Goal: Task Accomplishment & Management: Manage account settings

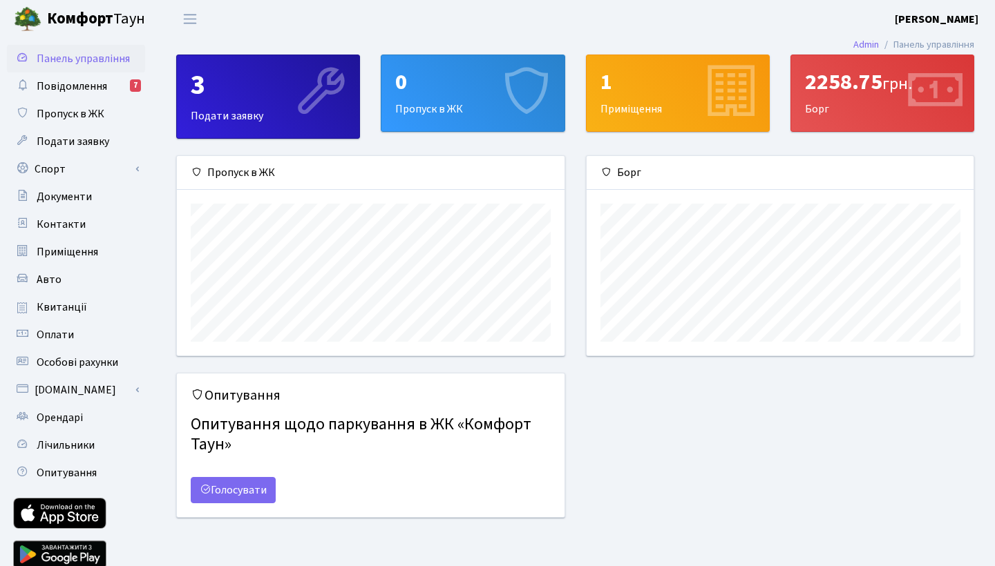
scroll to position [200, 387]
click at [78, 146] on span "Подати заявку" at bounding box center [73, 141] width 73 height 15
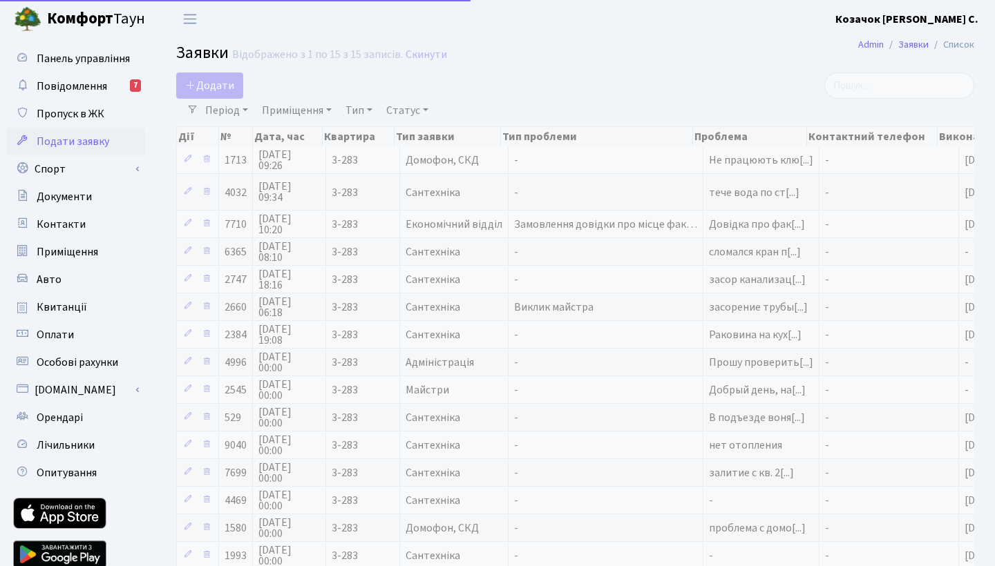
select select "25"
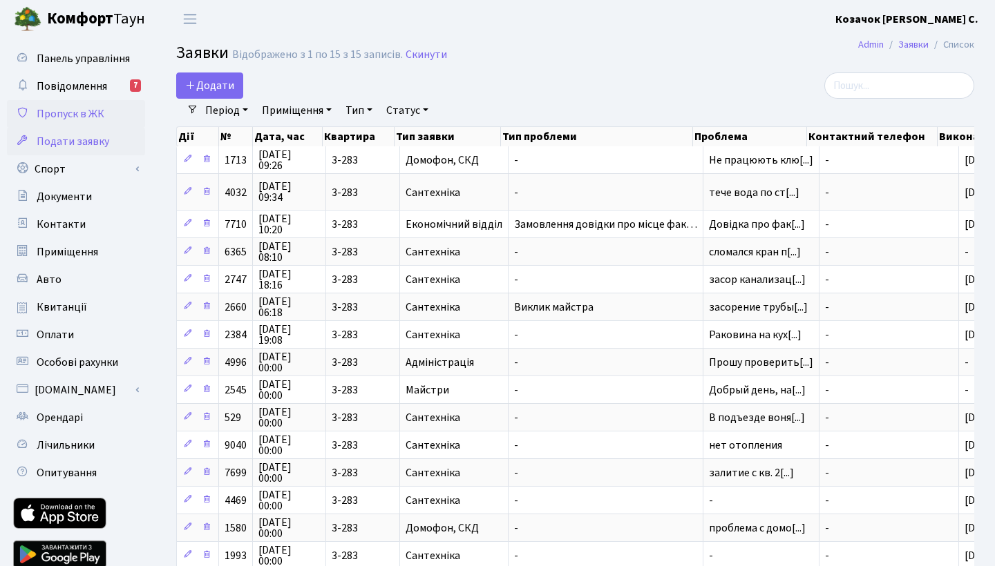
click at [86, 113] on span "Пропуск в ЖК" at bounding box center [71, 113] width 68 height 15
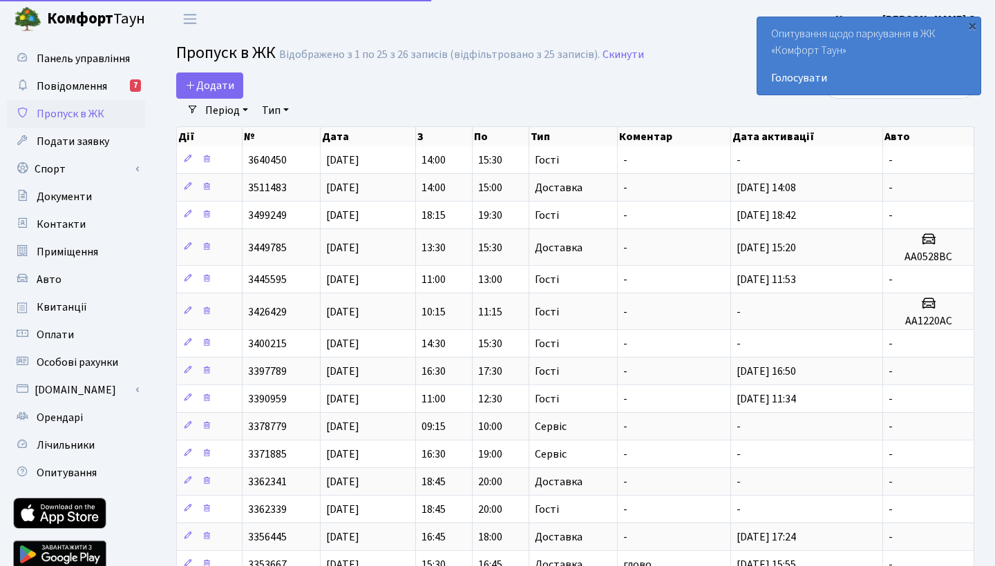
select select "25"
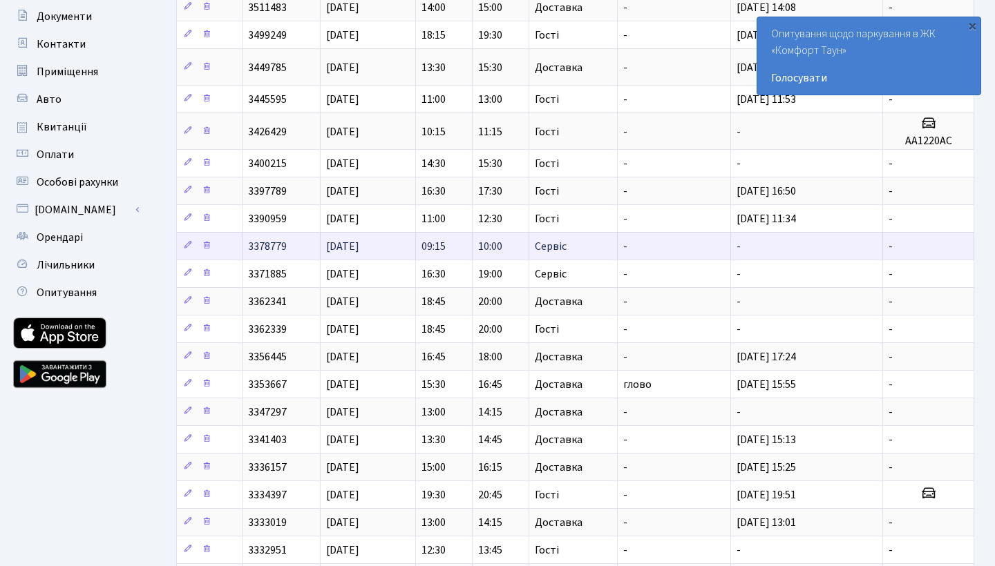
scroll to position [192, 0]
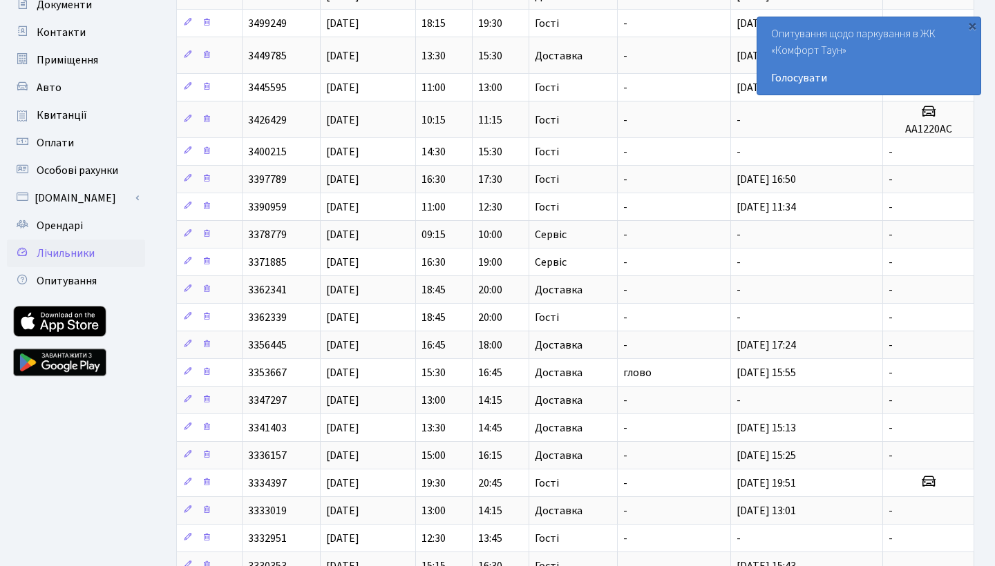
click at [73, 255] on span "Лічильники" at bounding box center [66, 253] width 58 height 15
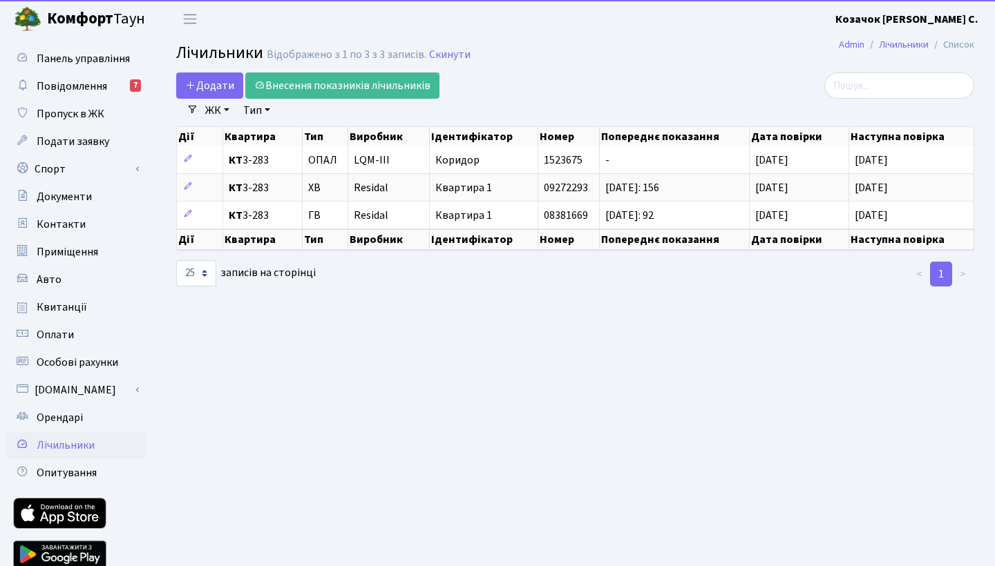
select select "25"
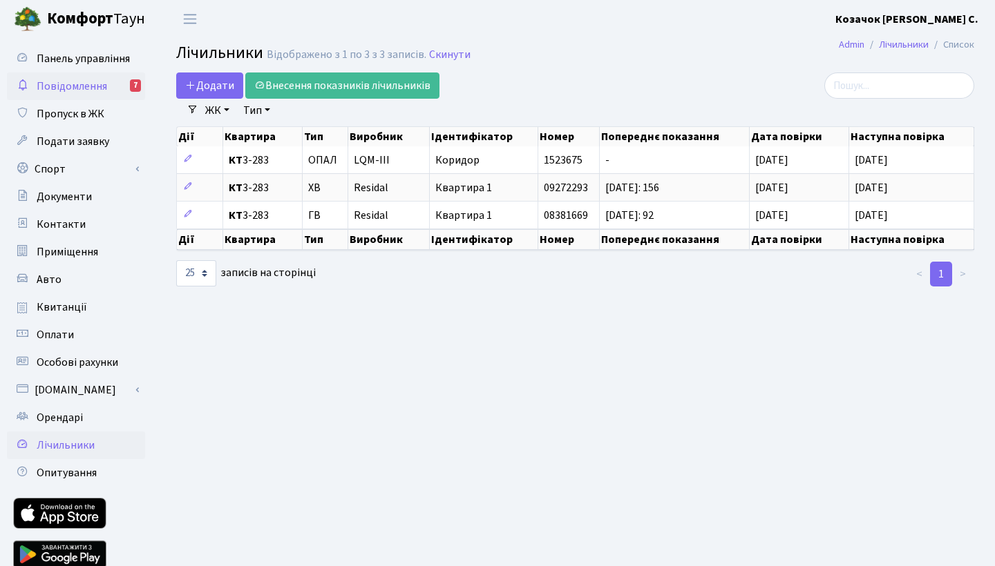
click at [79, 80] on span "Повідомлення" at bounding box center [72, 86] width 70 height 15
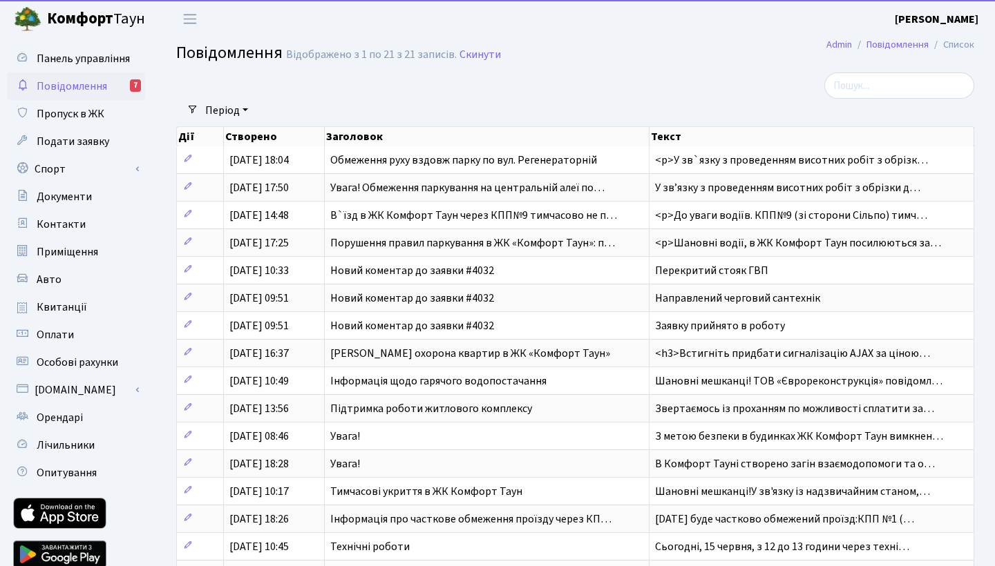
select select "25"
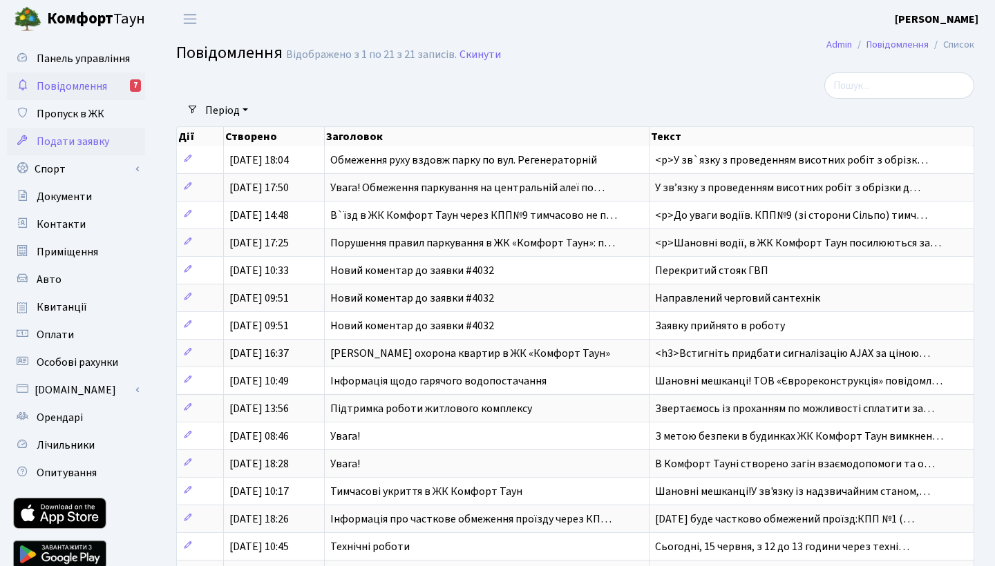
click at [80, 140] on span "Подати заявку" at bounding box center [73, 141] width 73 height 15
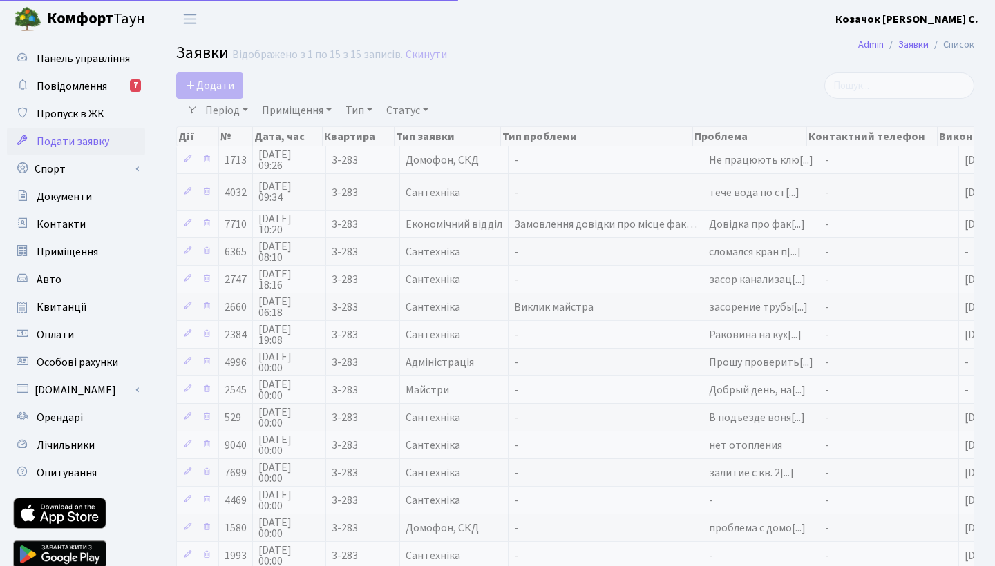
select select "25"
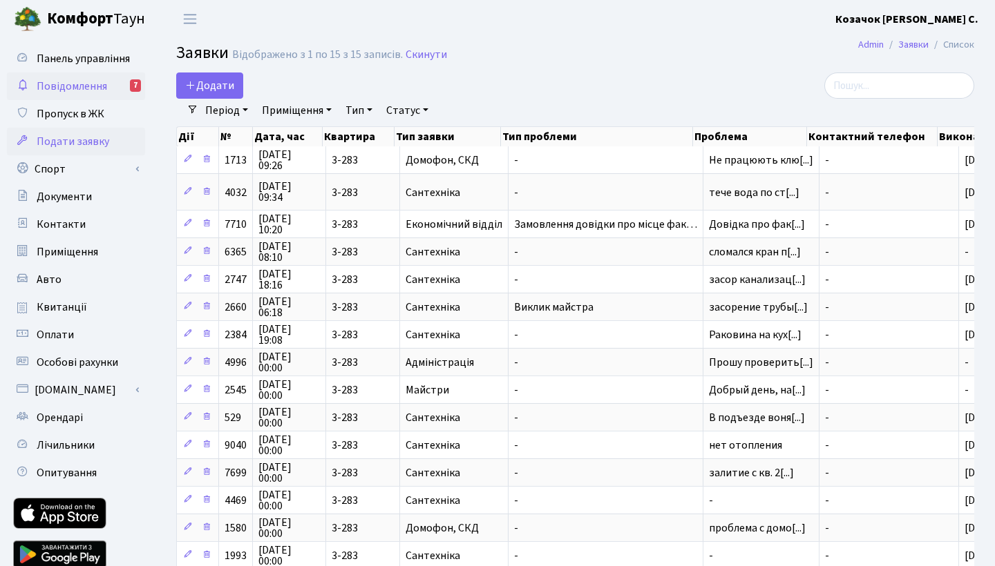
click at [85, 84] on span "Повідомлення" at bounding box center [72, 86] width 70 height 15
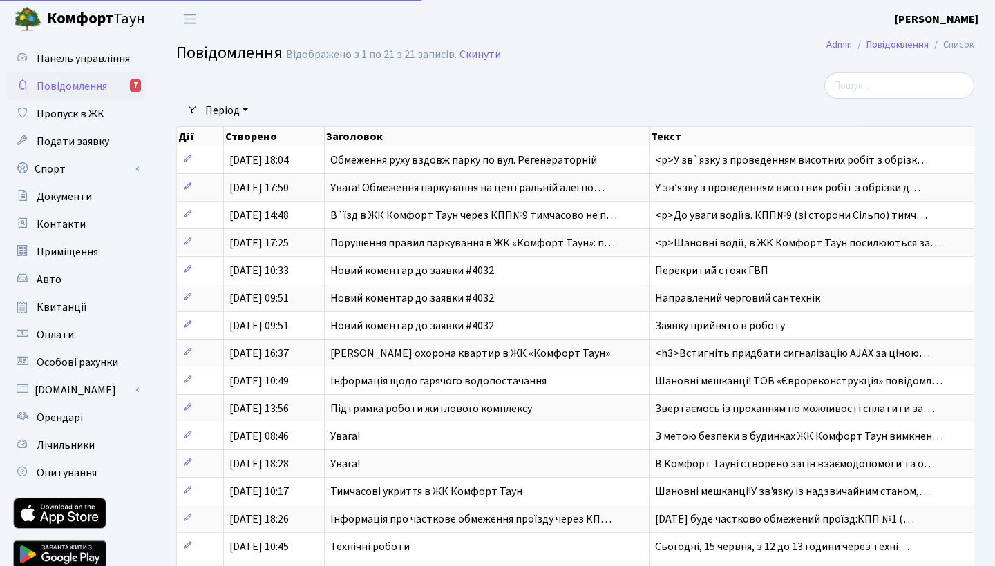
select select "25"
click at [60, 142] on span "Подати заявку" at bounding box center [73, 141] width 73 height 15
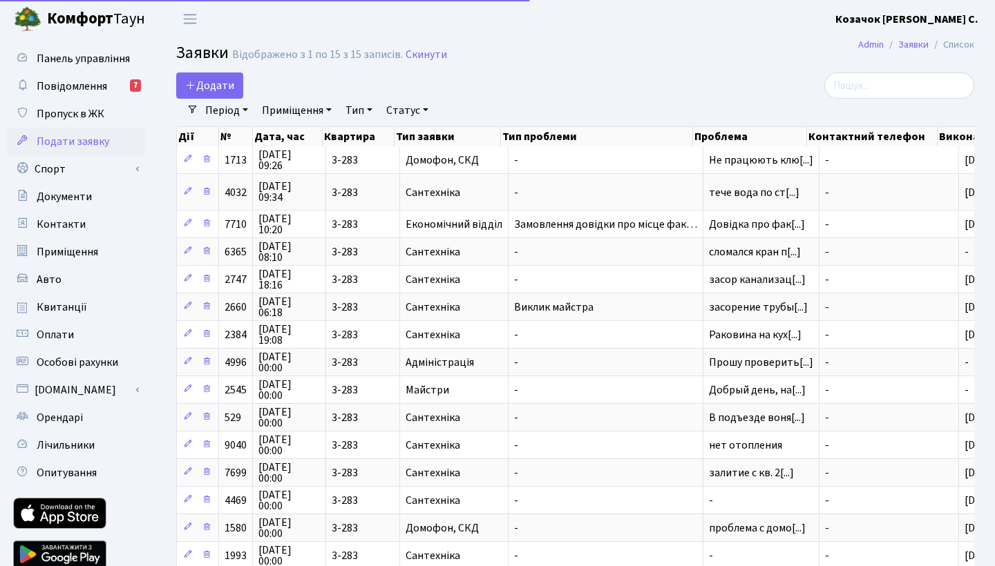
select select "25"
click at [59, 113] on span "Пропуск в ЖК" at bounding box center [71, 113] width 68 height 15
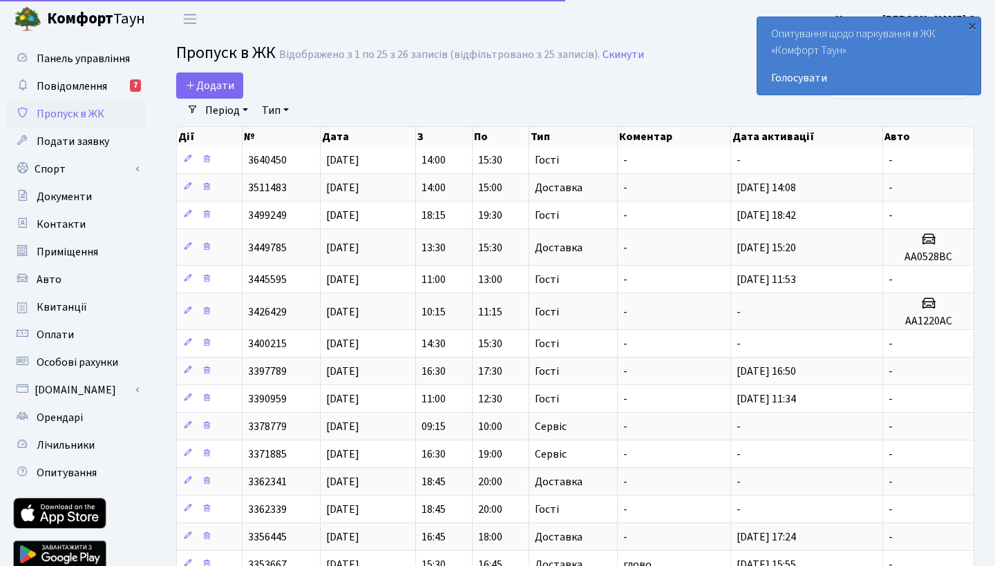
select select "25"
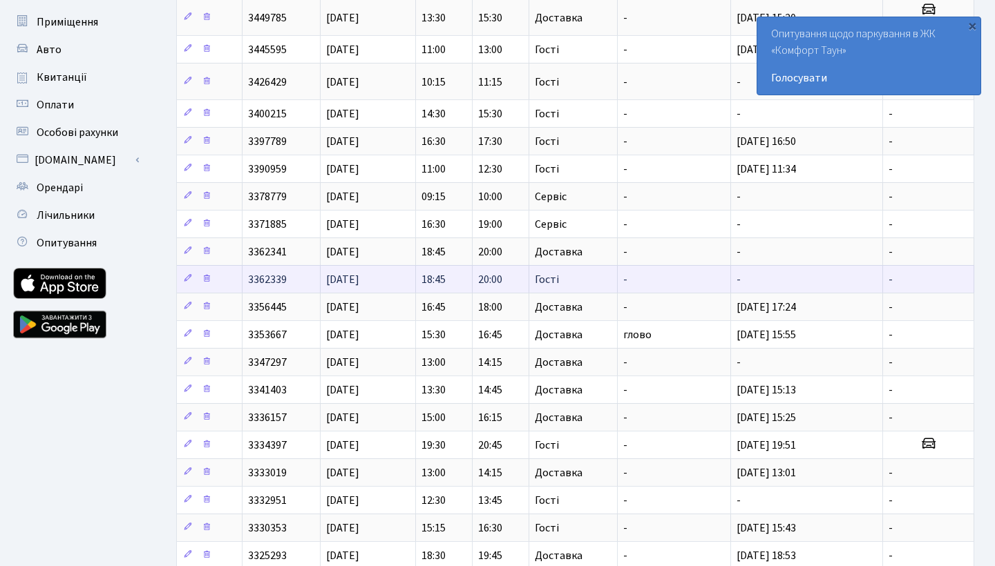
scroll to position [230, 0]
click at [377, 281] on td "23.08.2022" at bounding box center [368, 279] width 95 height 28
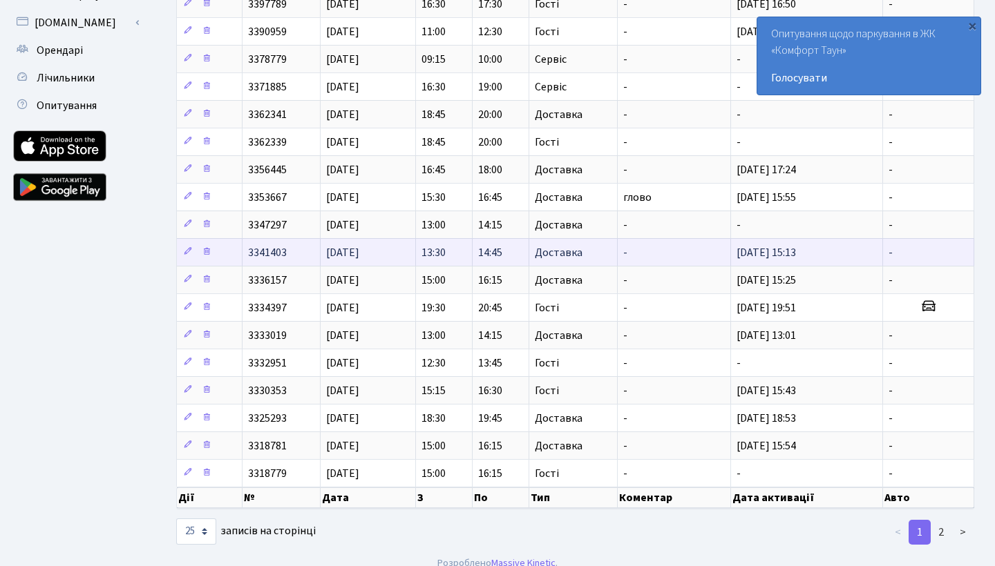
scroll to position [368, 0]
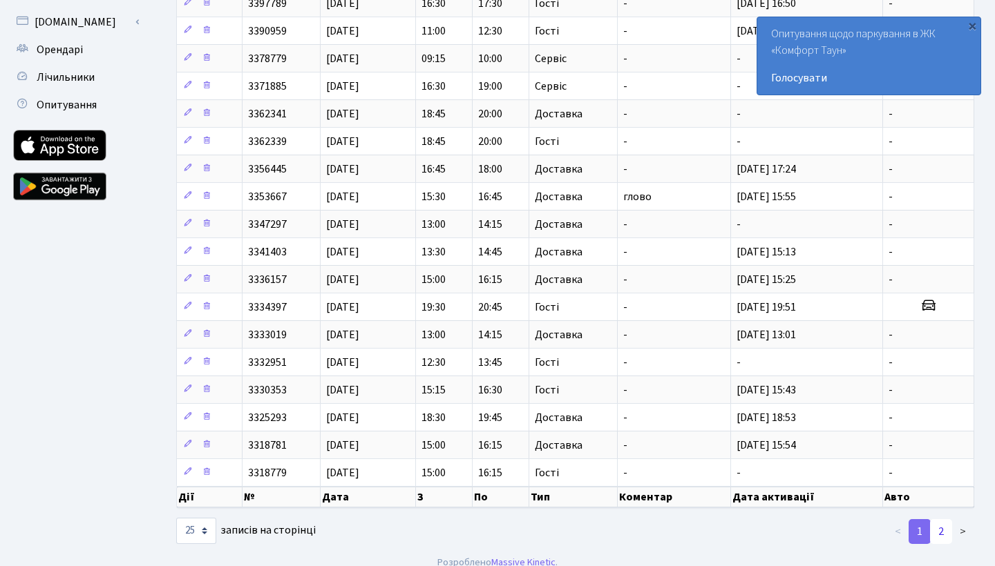
click at [940, 533] on link "2" at bounding box center [941, 531] width 22 height 25
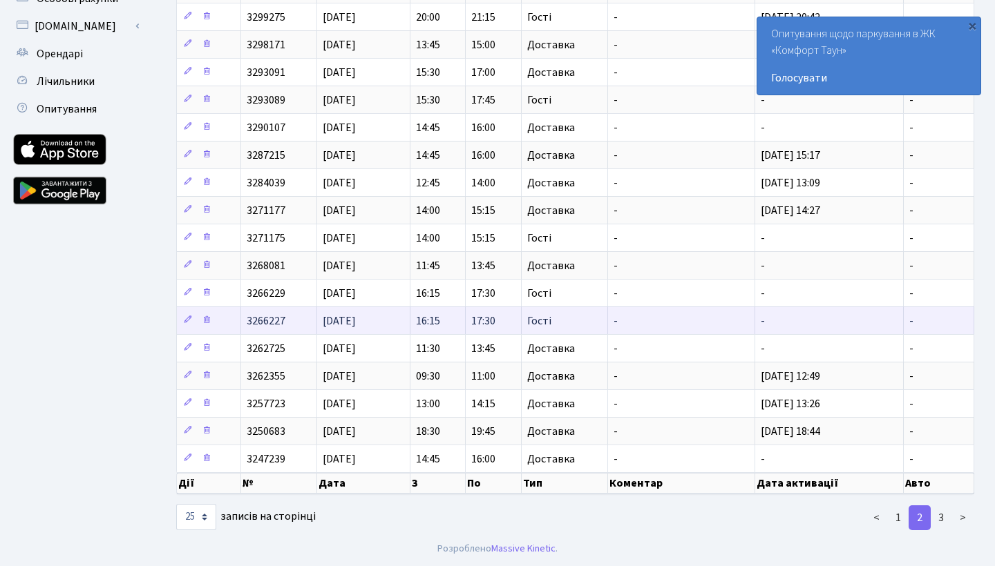
scroll to position [364, 0]
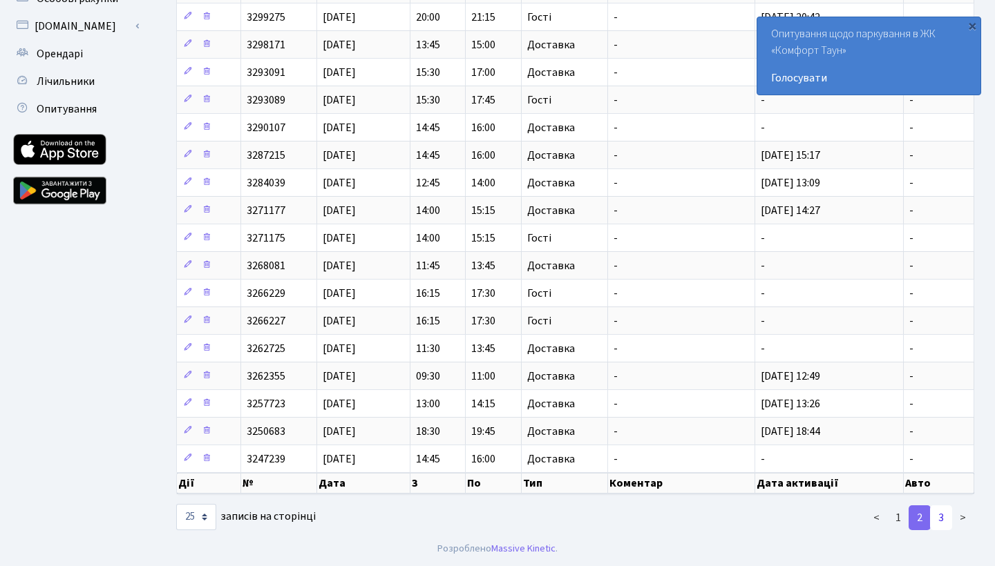
click at [939, 517] on link "3" at bounding box center [941, 518] width 22 height 25
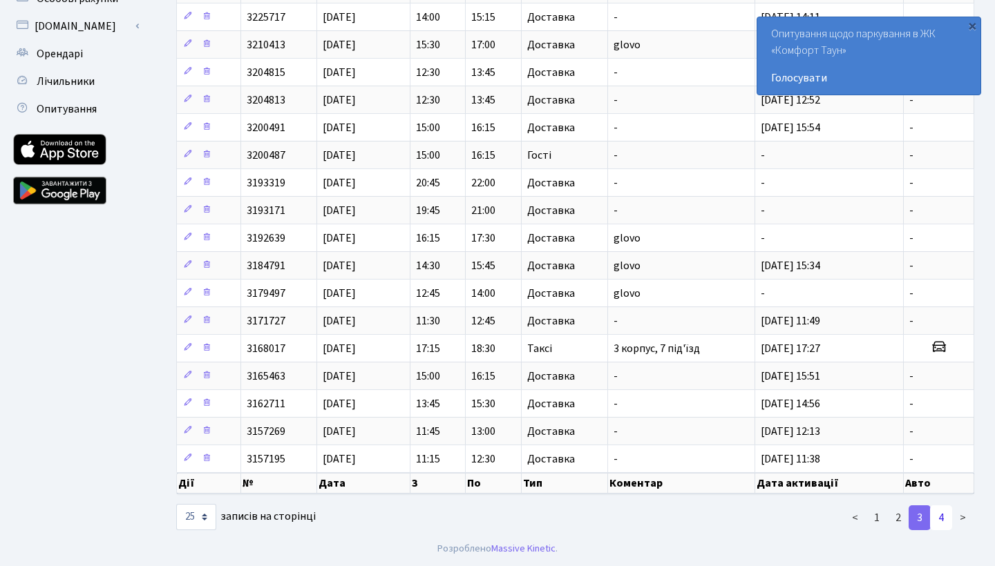
click at [946, 521] on link "4" at bounding box center [941, 518] width 22 height 25
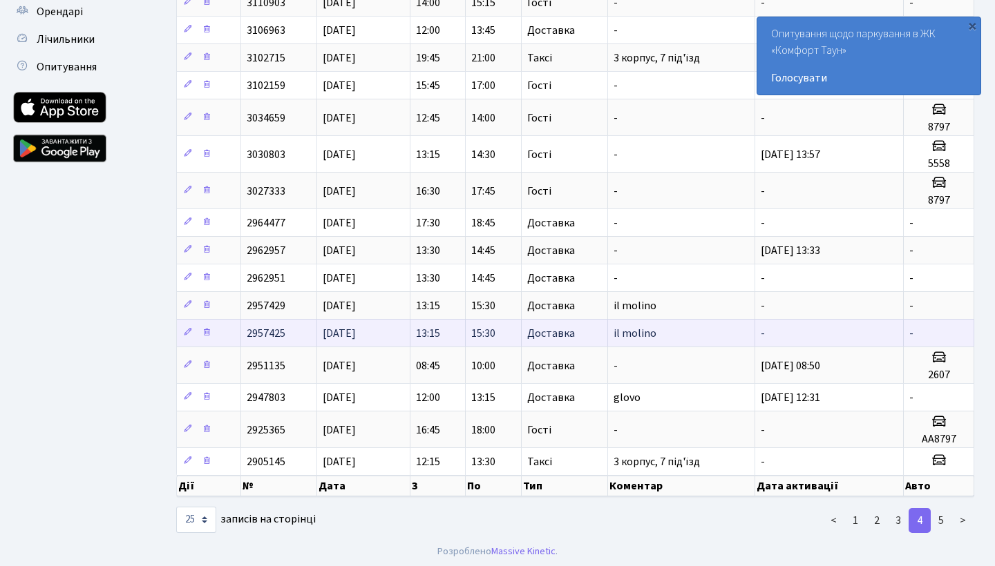
scroll to position [405, 0]
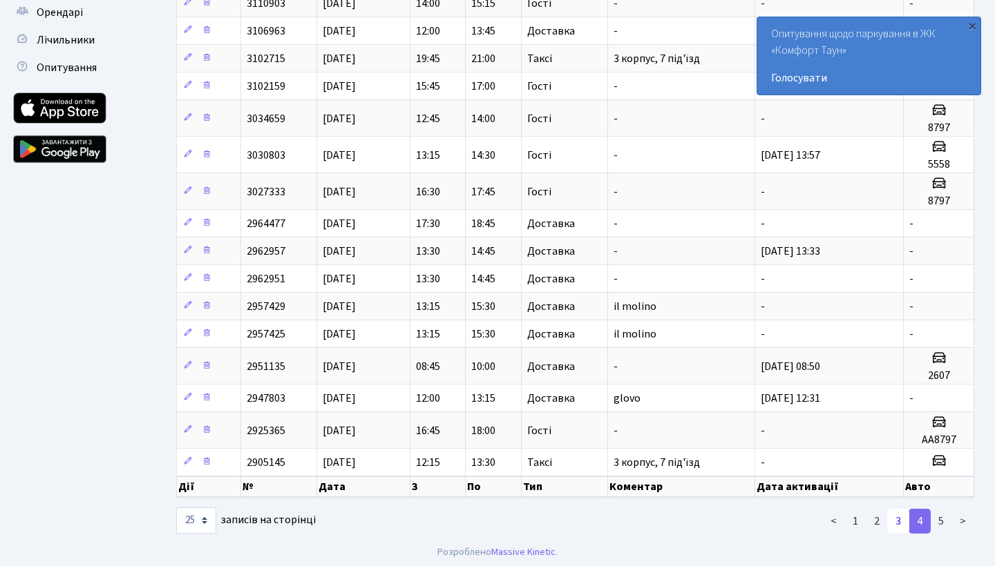
click at [900, 517] on link "3" at bounding box center [898, 521] width 22 height 25
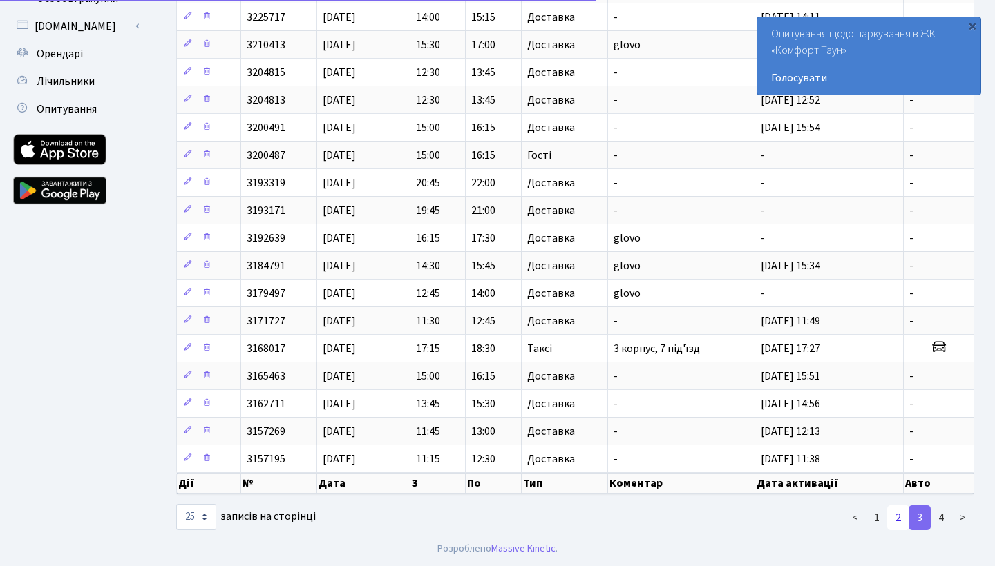
scroll to position [364, 0]
click at [975, 27] on div "×" at bounding box center [972, 26] width 14 height 14
